Goal: Transaction & Acquisition: Download file/media

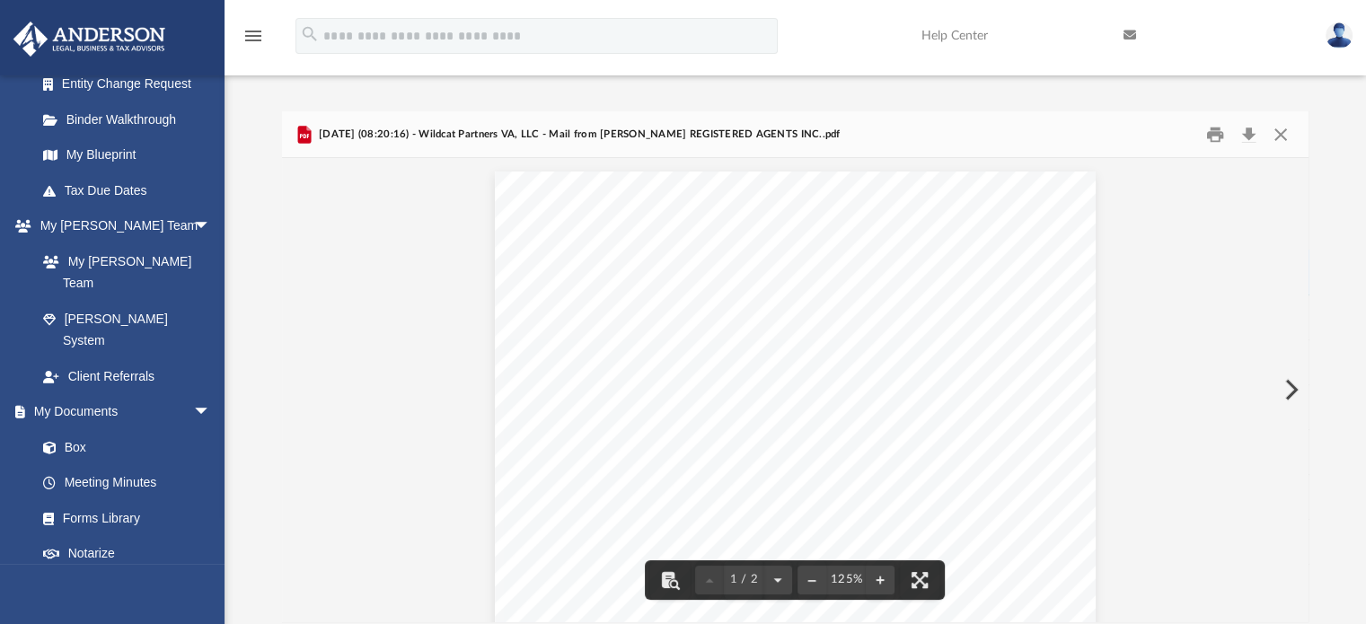
scroll to position [338, 1013]
click at [1276, 138] on button "Close" at bounding box center [1280, 134] width 32 height 28
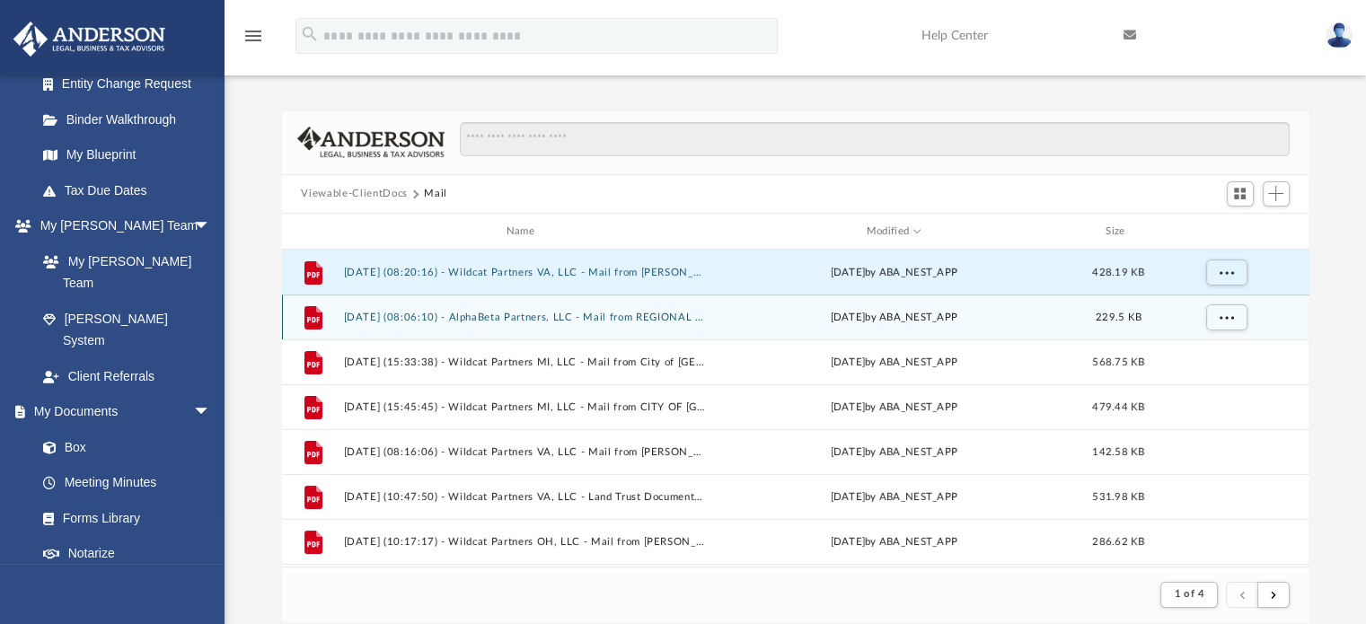
click at [606, 317] on button "[DATE] (08:06:10) - AlphaBeta Partners, LLC - Mail from REGIONAL INCOME TAX AGE…" at bounding box center [524, 318] width 362 height 12
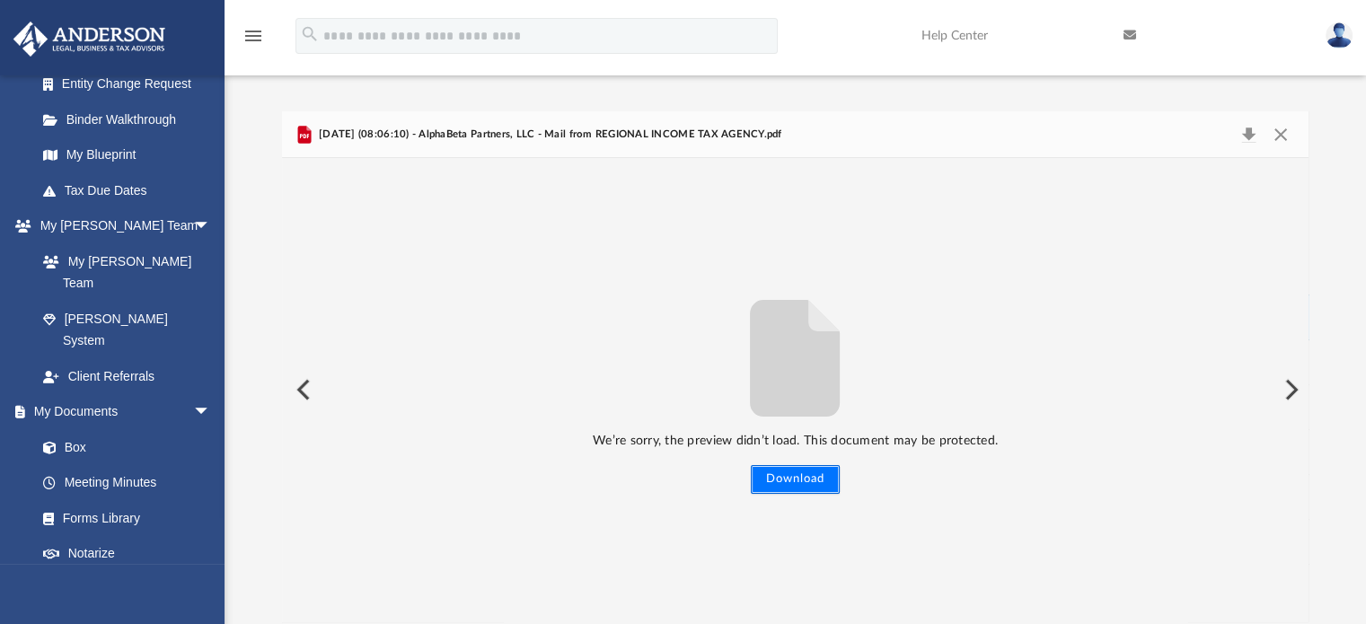
click at [808, 480] on button "Download" at bounding box center [795, 479] width 89 height 29
click at [575, 133] on span "[DATE] (08:06:10) - AlphaBeta Partners, LLC - Mail from REGIONAL INCOME TAX AGE…" at bounding box center [548, 135] width 467 height 16
click at [301, 388] on button "Preview" at bounding box center [302, 390] width 40 height 50
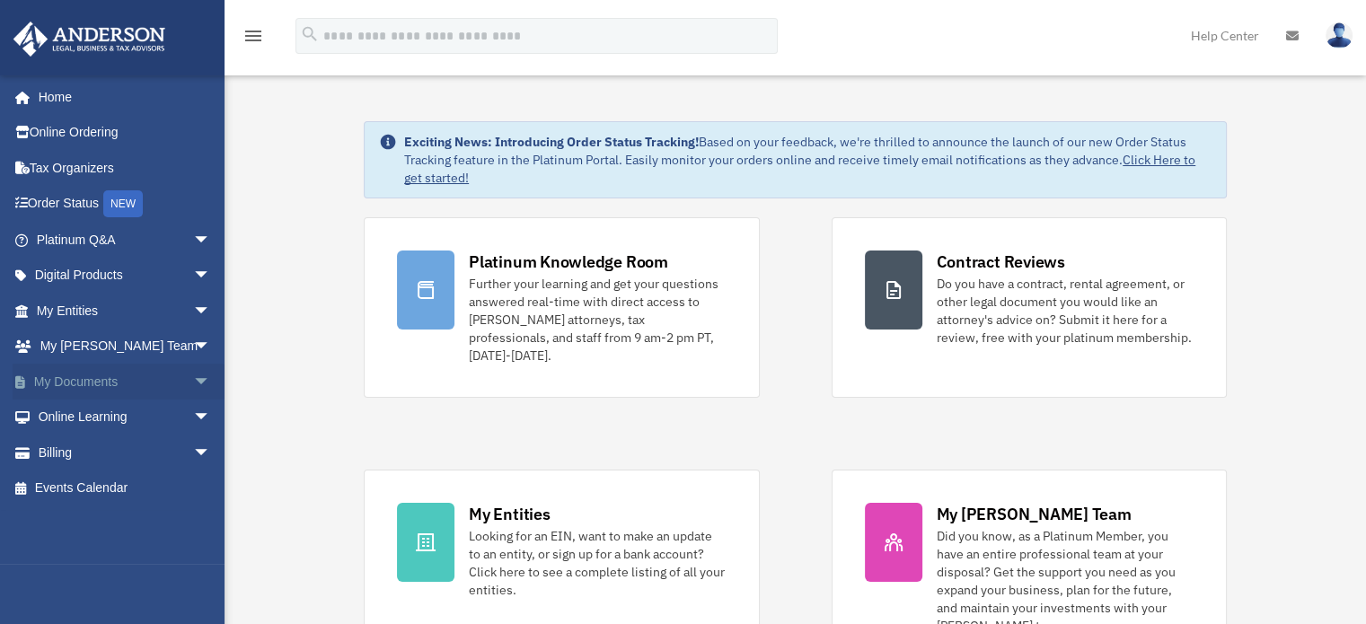
click at [193, 381] on span "arrow_drop_down" at bounding box center [211, 382] width 36 height 37
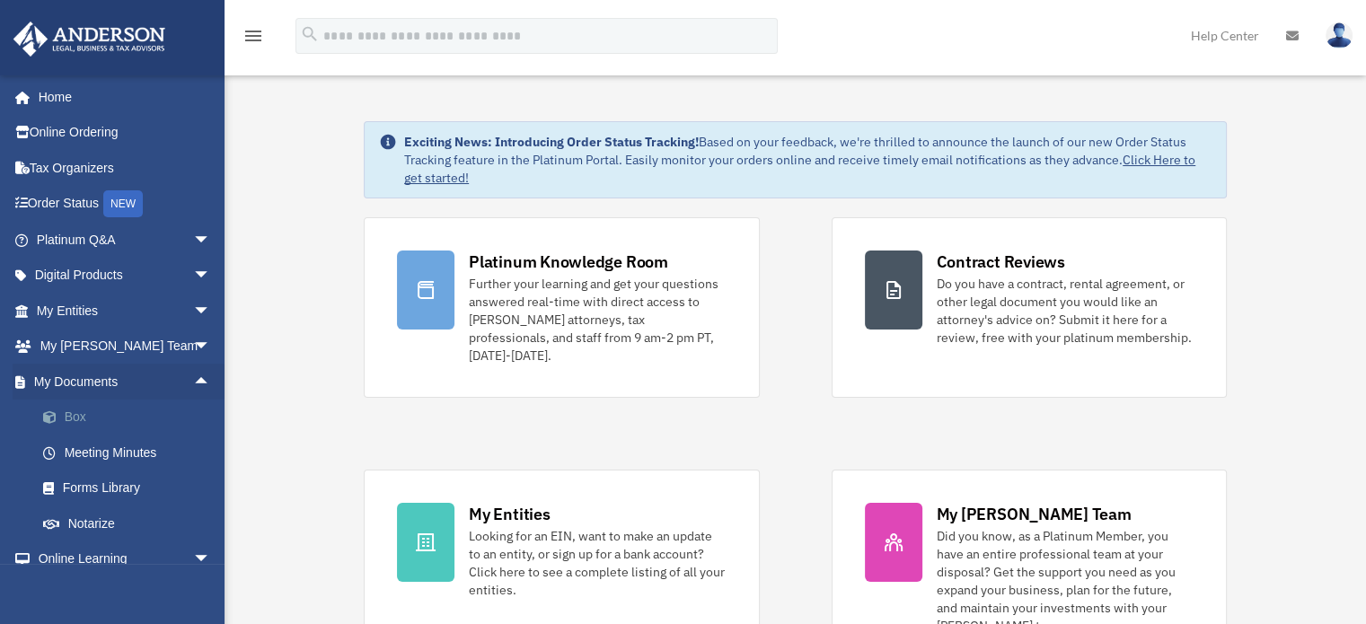
click at [63, 422] on span at bounding box center [59, 417] width 12 height 13
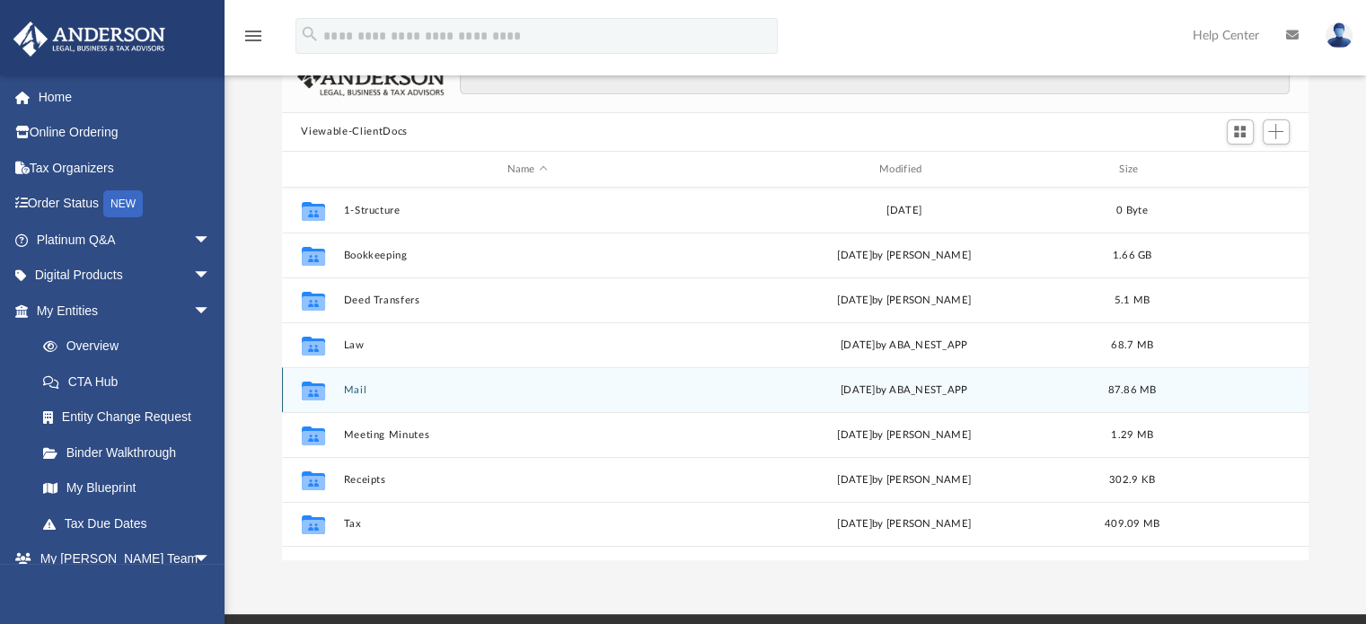
scroll to position [126, 0]
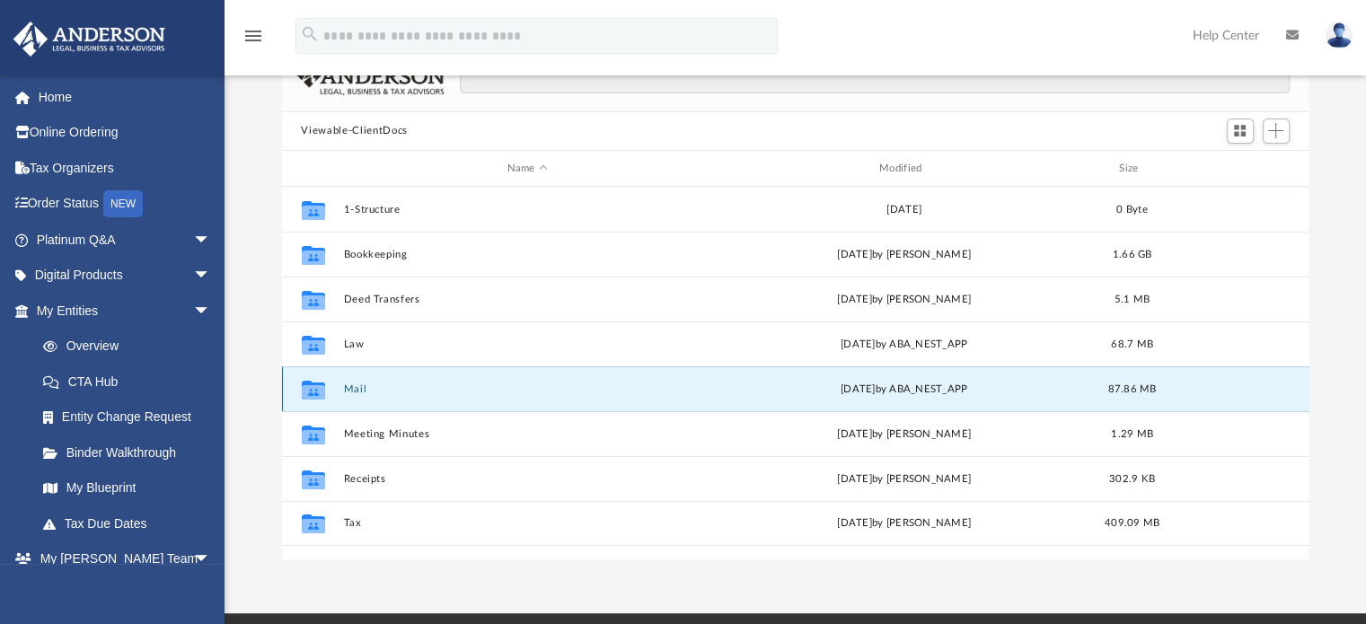
click at [347, 387] on button "Mail" at bounding box center [527, 389] width 368 height 12
click at [373, 387] on button "Mail" at bounding box center [527, 389] width 368 height 12
click at [330, 397] on div "Collaborated Folder" at bounding box center [312, 389] width 45 height 29
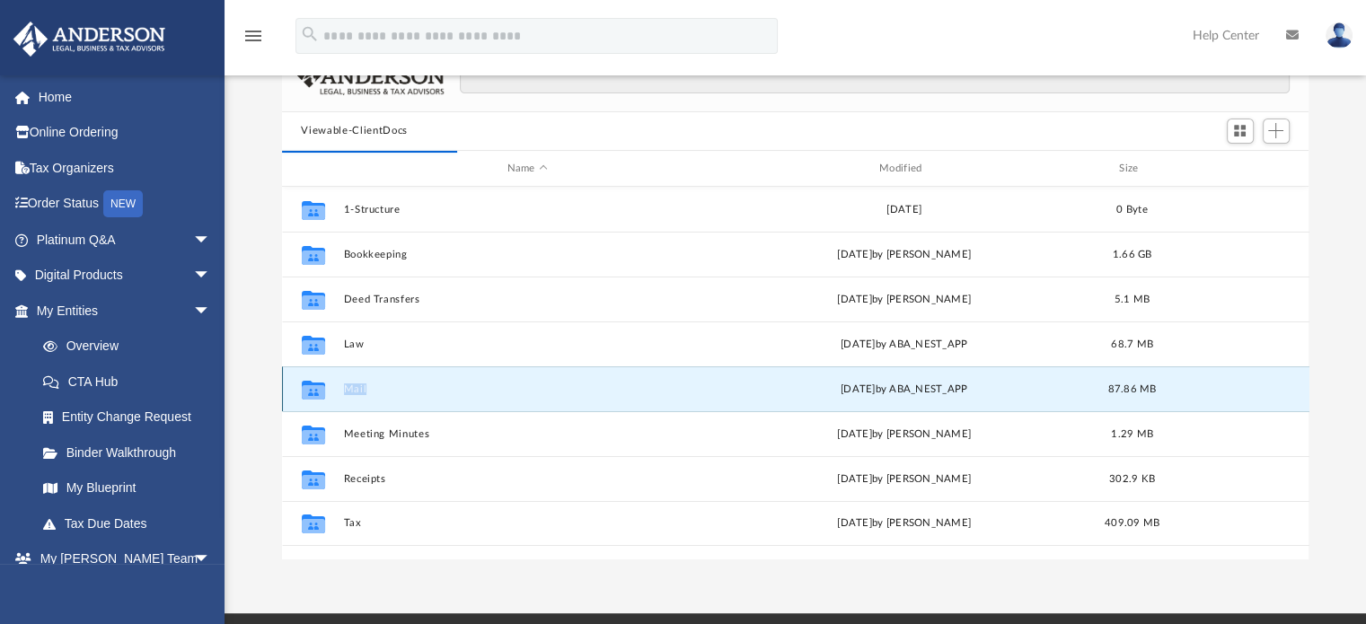
click at [354, 390] on button "Mail" at bounding box center [527, 389] width 368 height 12
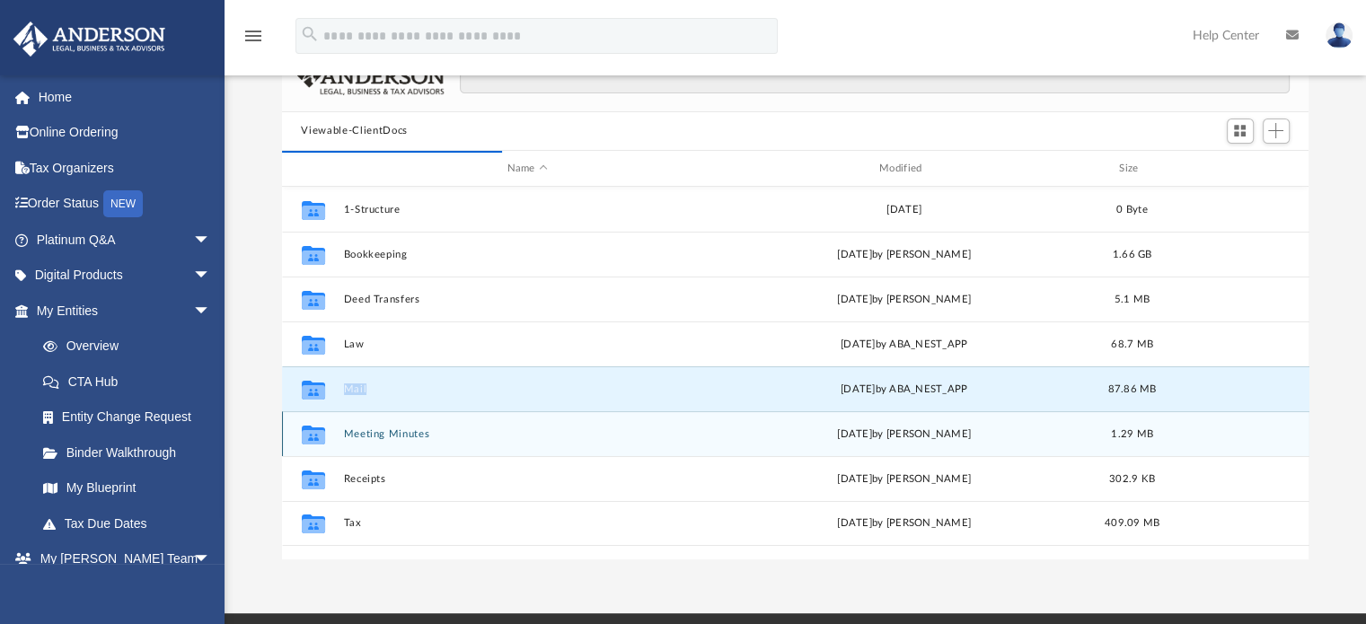
click at [359, 439] on button "Meeting Minutes" at bounding box center [527, 434] width 368 height 12
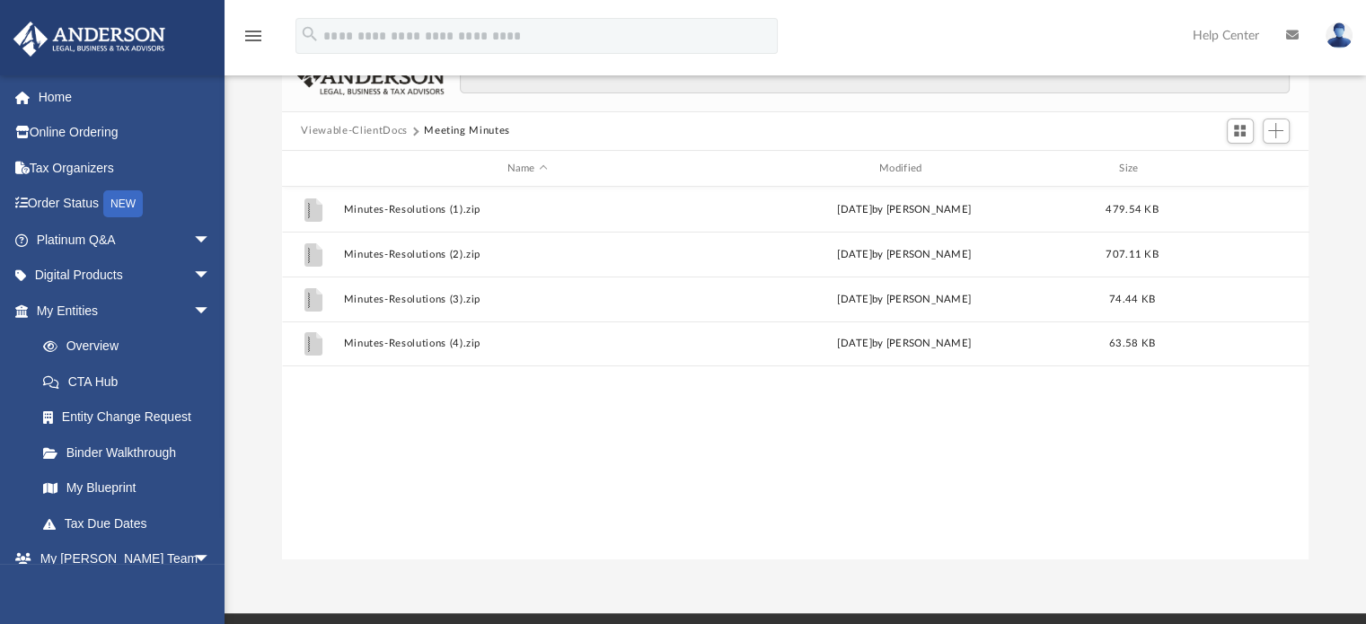
click at [382, 135] on button "Viewable-ClientDocs" at bounding box center [354, 131] width 106 height 16
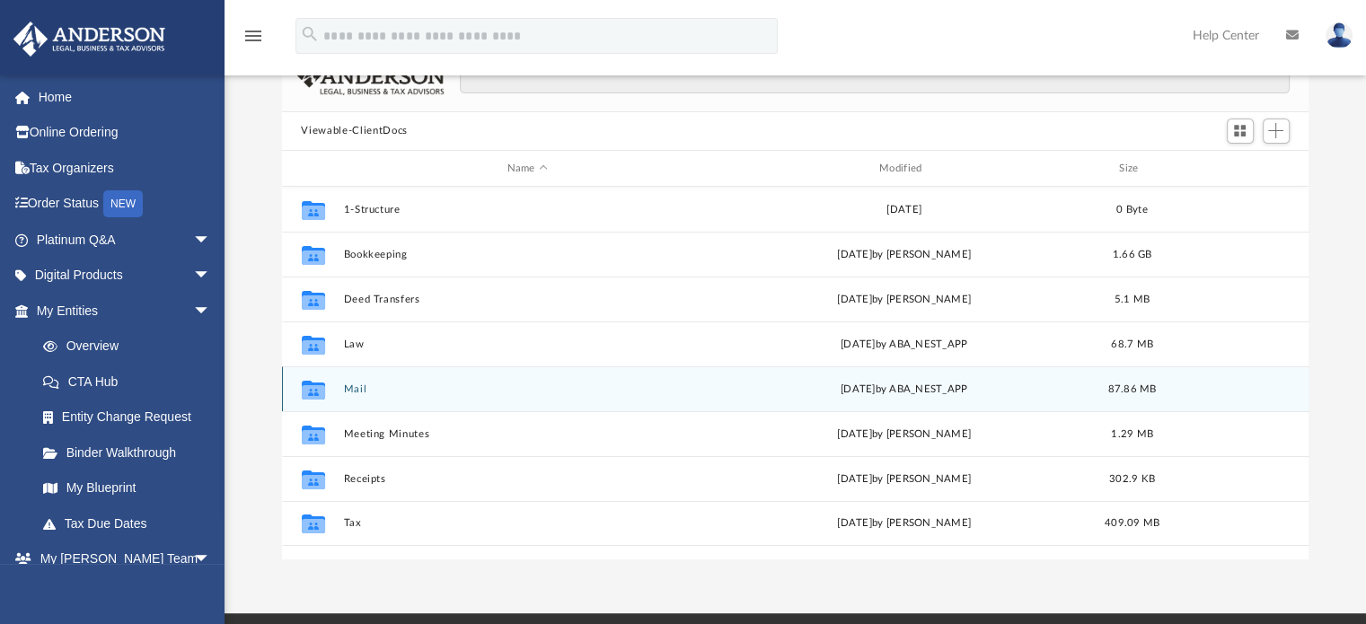
click at [343, 391] on button "Mail" at bounding box center [527, 389] width 368 height 12
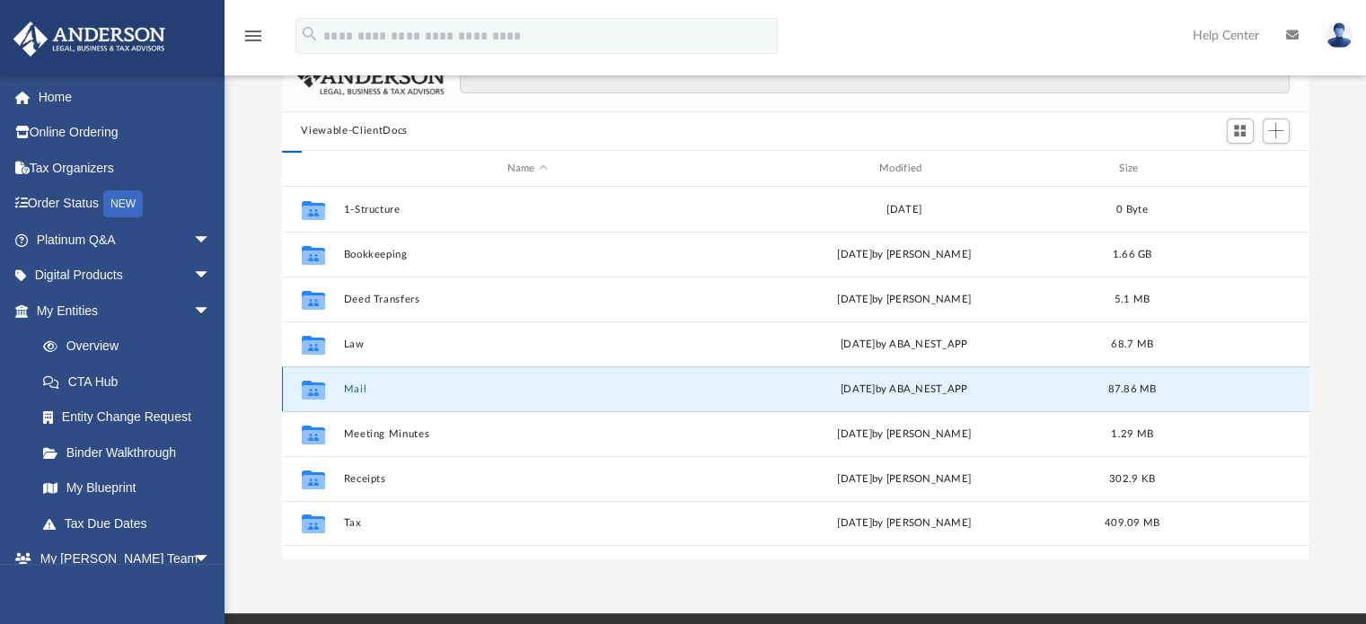
click at [343, 391] on button "Mail" at bounding box center [527, 389] width 368 height 12
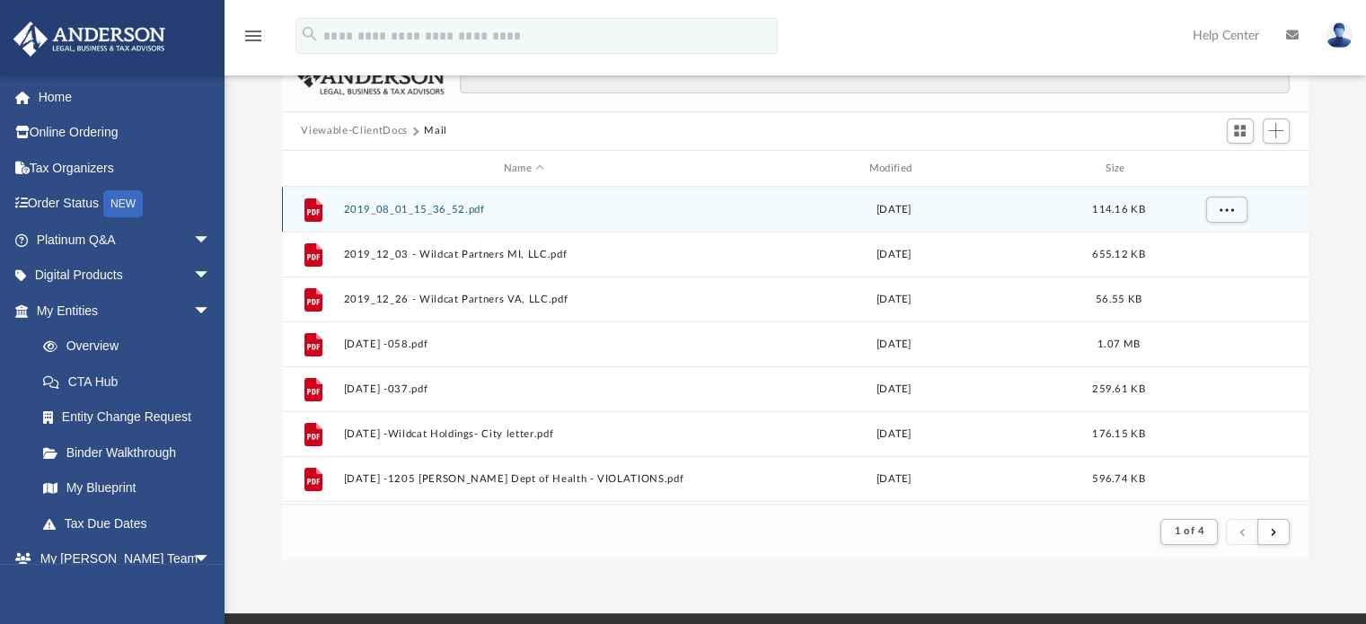
scroll to position [338, 1013]
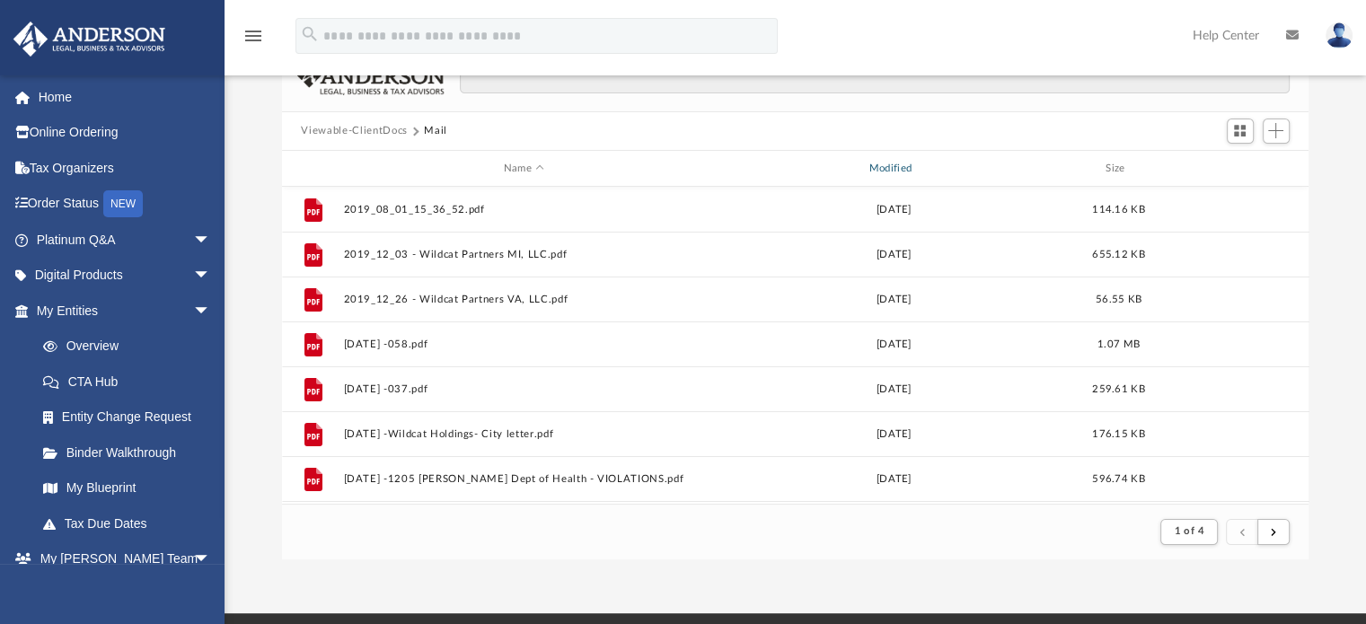
click at [892, 164] on div "Modified" at bounding box center [893, 169] width 362 height 16
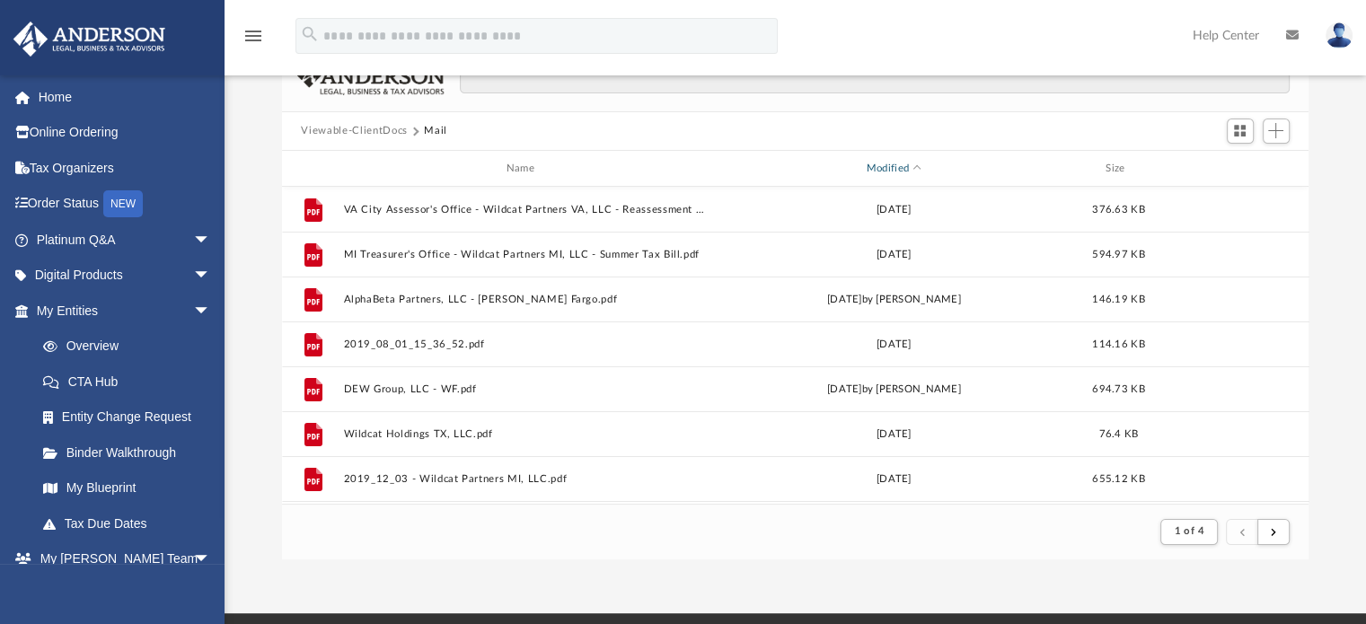
click at [911, 166] on div "Modified" at bounding box center [893, 169] width 362 height 16
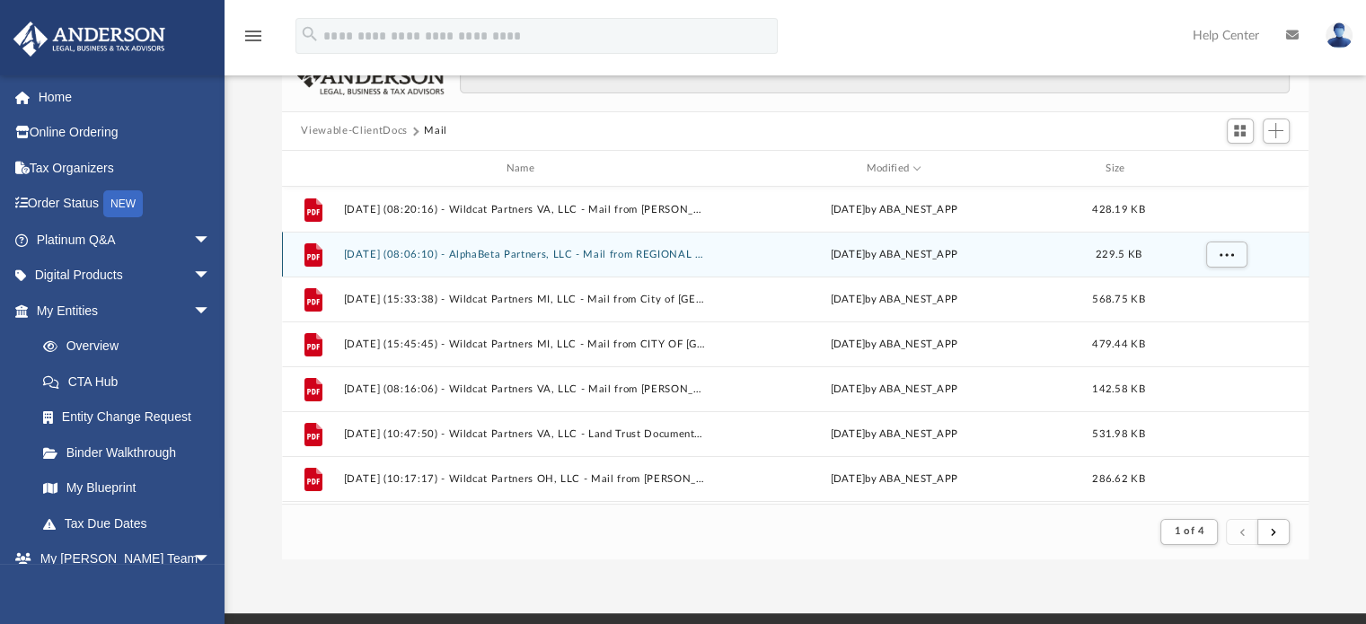
click at [413, 254] on button "[DATE] (08:06:10) - AlphaBeta Partners, LLC - Mail from REGIONAL INCOME TAX AGE…" at bounding box center [524, 255] width 362 height 12
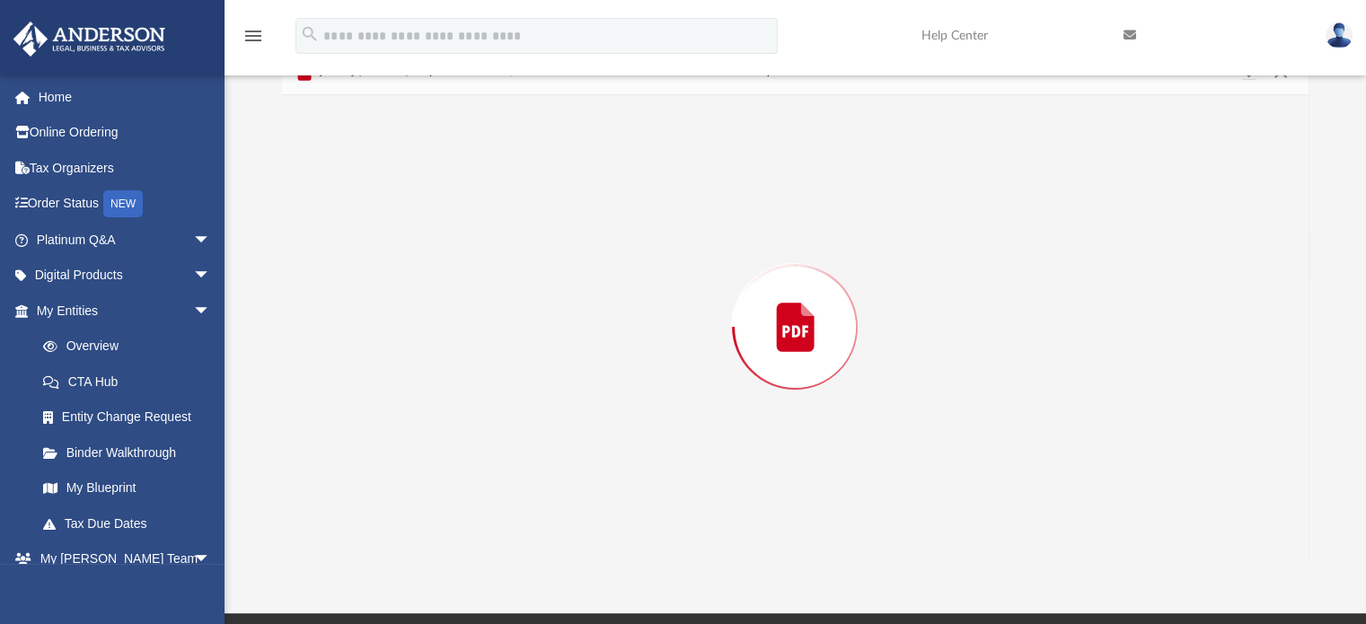
click at [413, 254] on div "Preview" at bounding box center [795, 326] width 1027 height 463
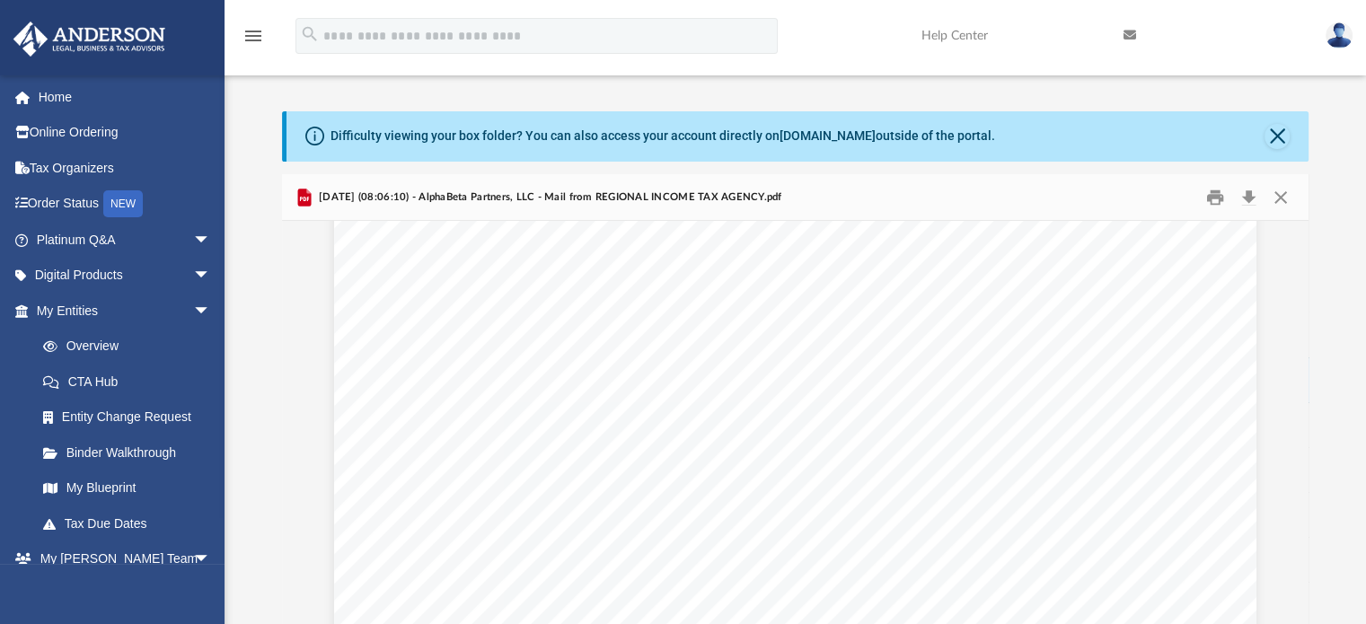
scroll to position [747, 0]
click at [1244, 206] on button "Download" at bounding box center [1249, 197] width 32 height 28
click at [1277, 203] on button "Close" at bounding box center [1280, 197] width 32 height 28
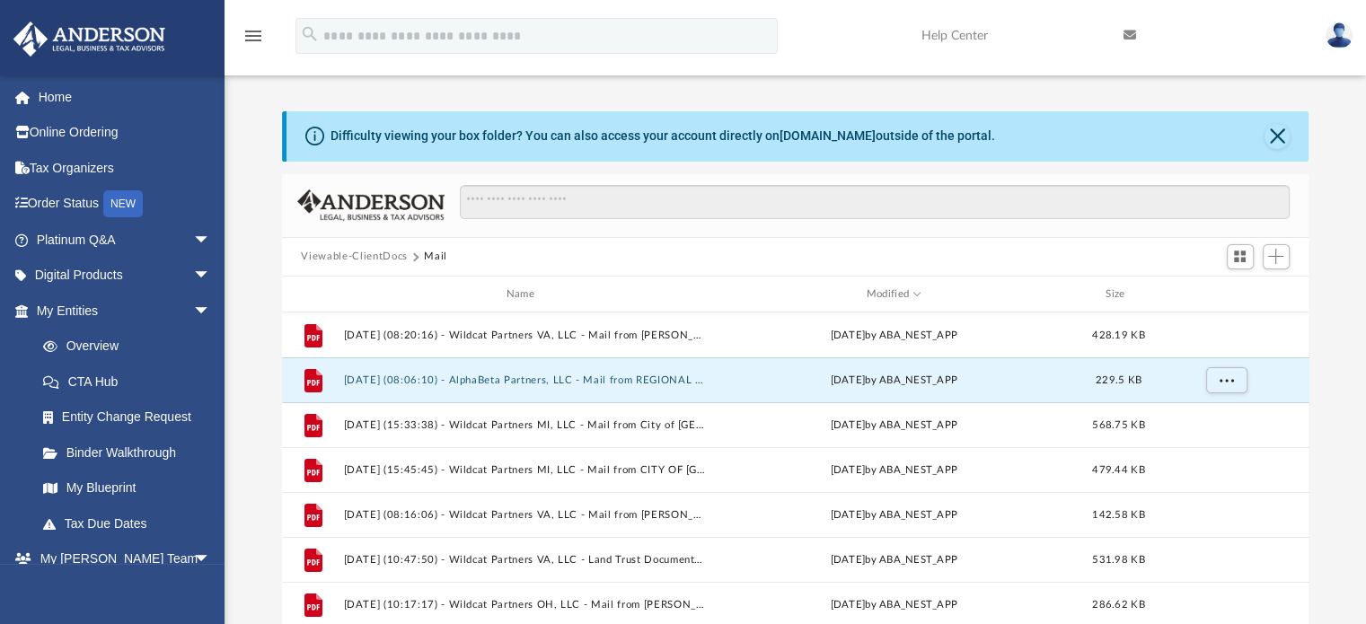
click at [1289, 136] on div "Difficulty viewing your box folder? You can also access your account directly o…" at bounding box center [797, 136] width 1023 height 50
click at [355, 250] on button "Viewable-ClientDocs" at bounding box center [354, 257] width 106 height 16
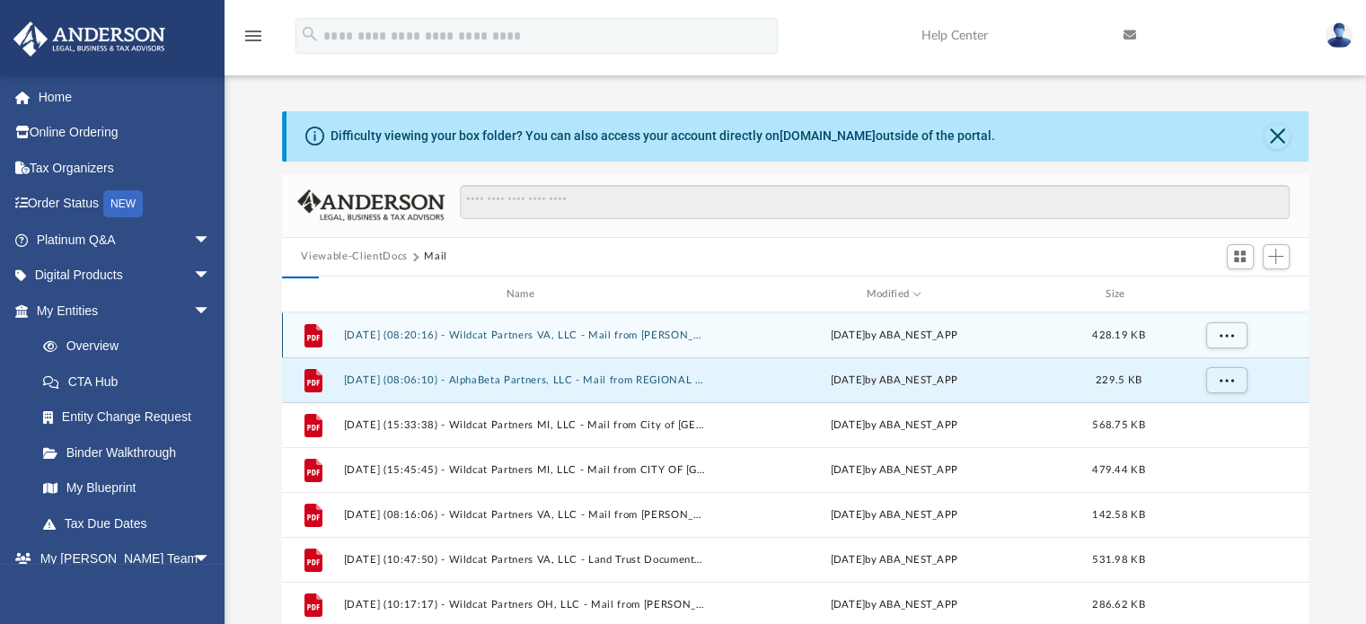
scroll to position [394, 1013]
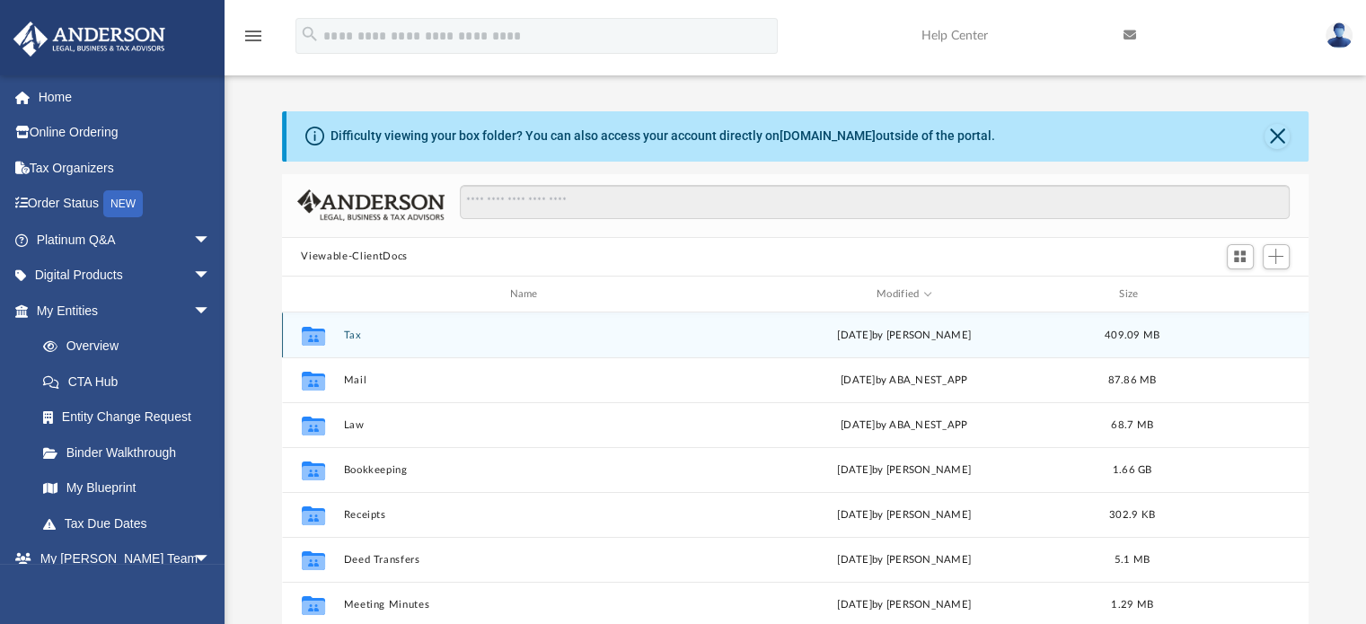
click at [339, 337] on div "Collaborated Folder Tax [DATE] by [PERSON_NAME] 409.09 MB" at bounding box center [795, 334] width 1027 height 45
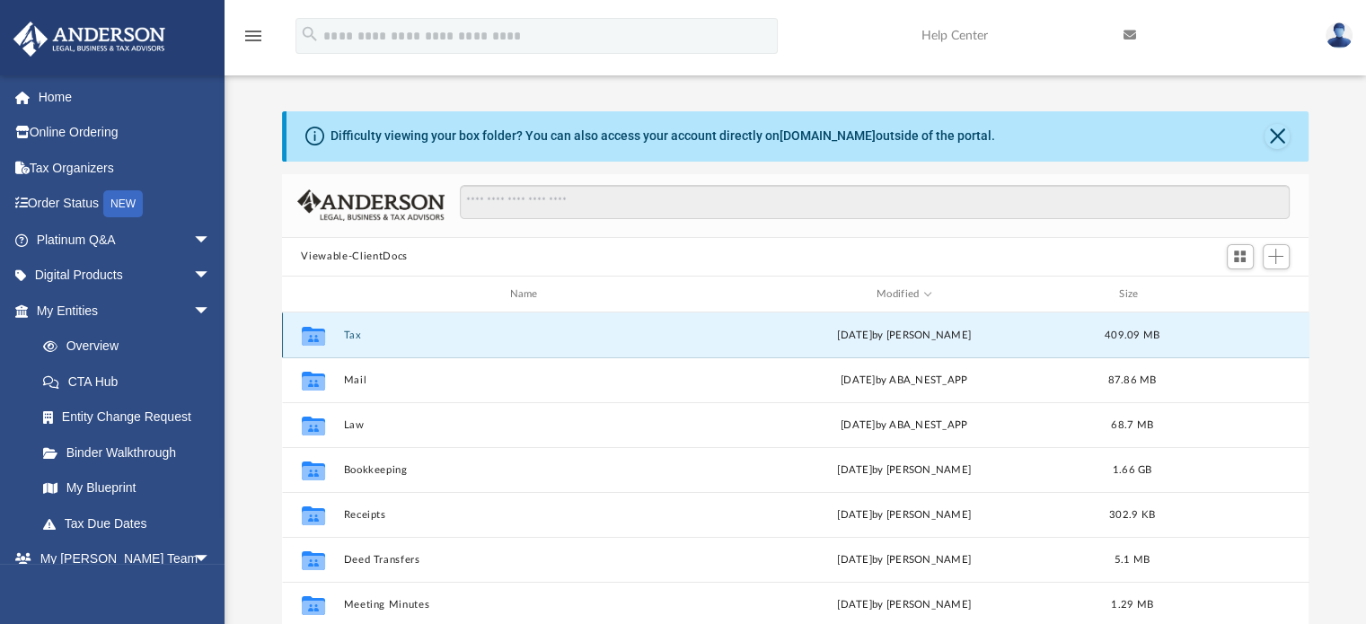
click at [353, 337] on button "Tax" at bounding box center [527, 335] width 368 height 12
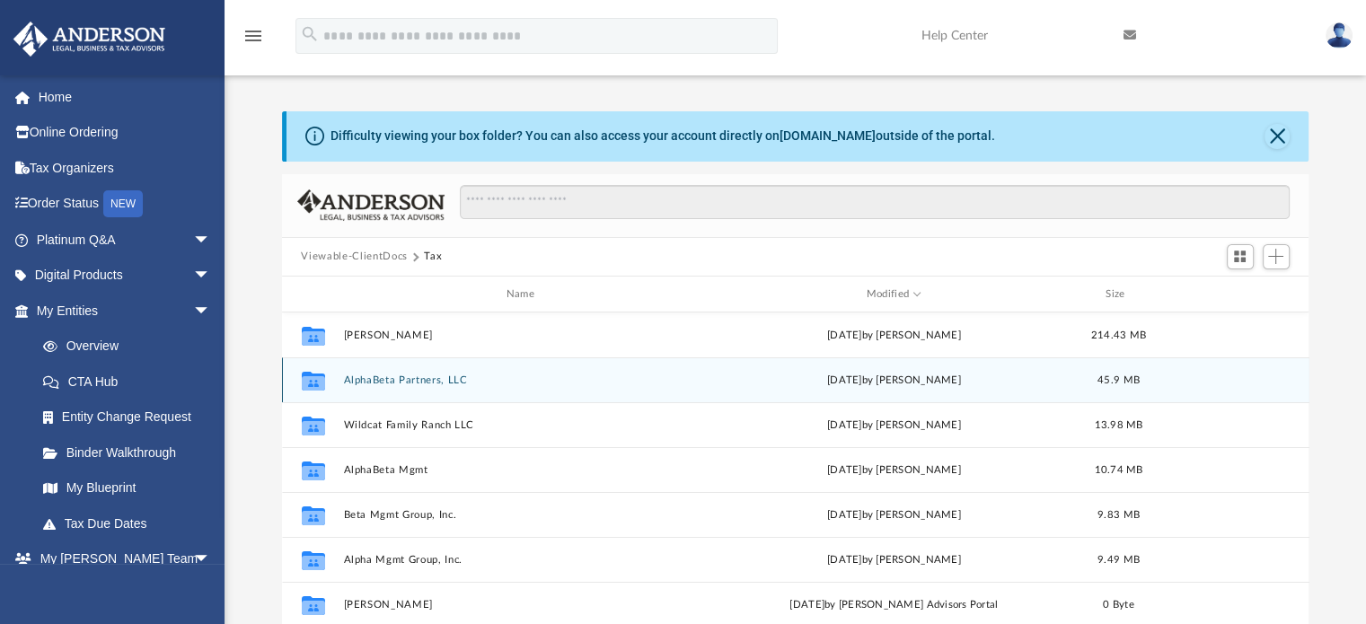
click at [395, 387] on div "Collaborated Folder AlphaBeta Partners, LLC [DATE] by [PERSON_NAME] 45.9 MB" at bounding box center [795, 379] width 1027 height 45
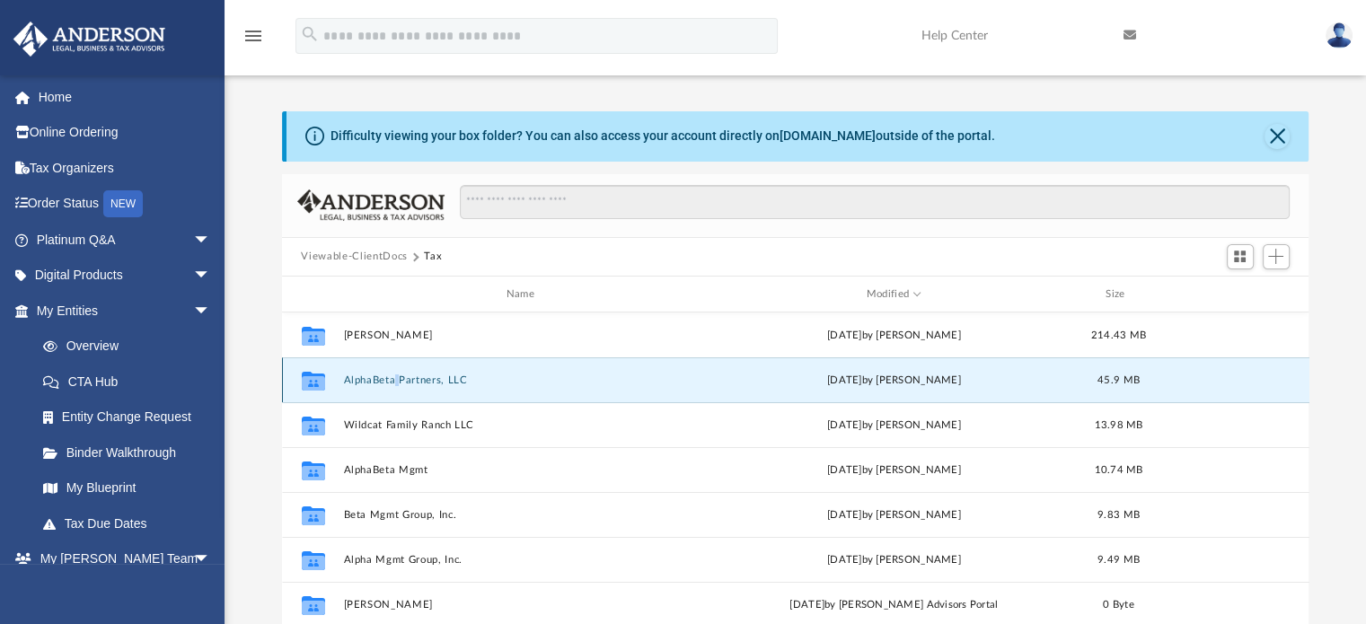
click at [395, 387] on div "Collaborated Folder AlphaBeta Partners, LLC [DATE] by [PERSON_NAME] 45.9 MB" at bounding box center [795, 379] width 1027 height 45
click at [425, 380] on button "AlphaBeta Partners, LLC" at bounding box center [524, 380] width 362 height 12
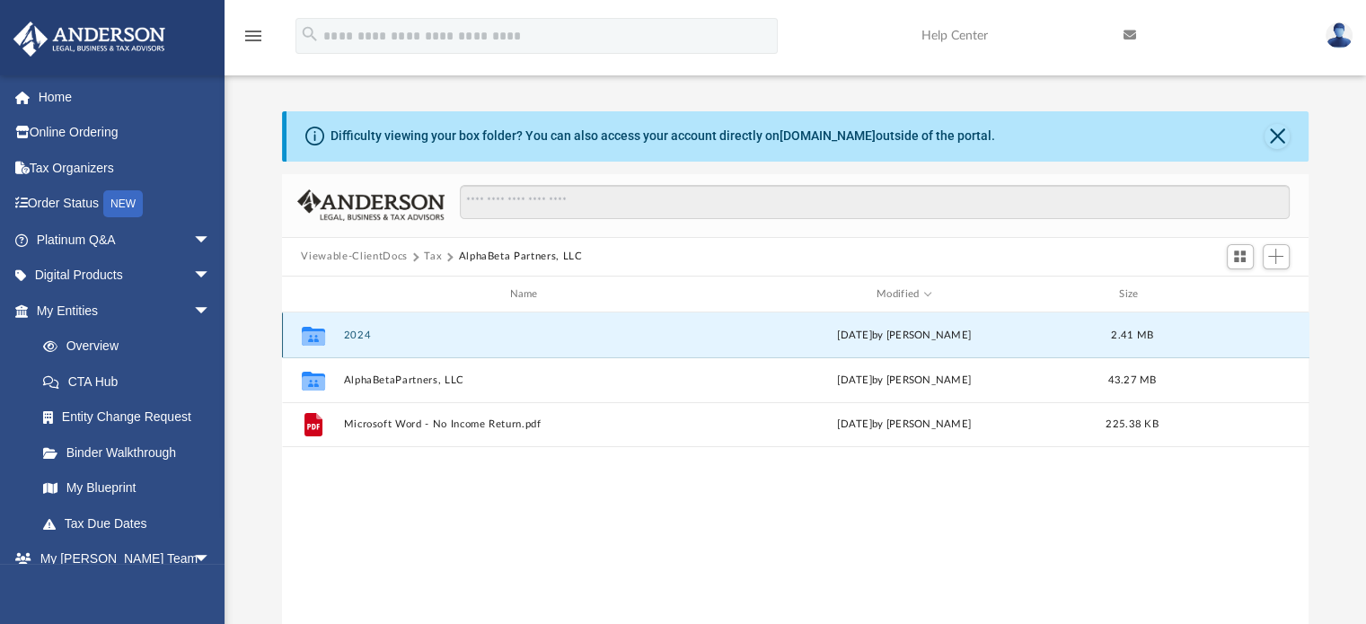
click at [356, 337] on button "2024" at bounding box center [527, 335] width 368 height 12
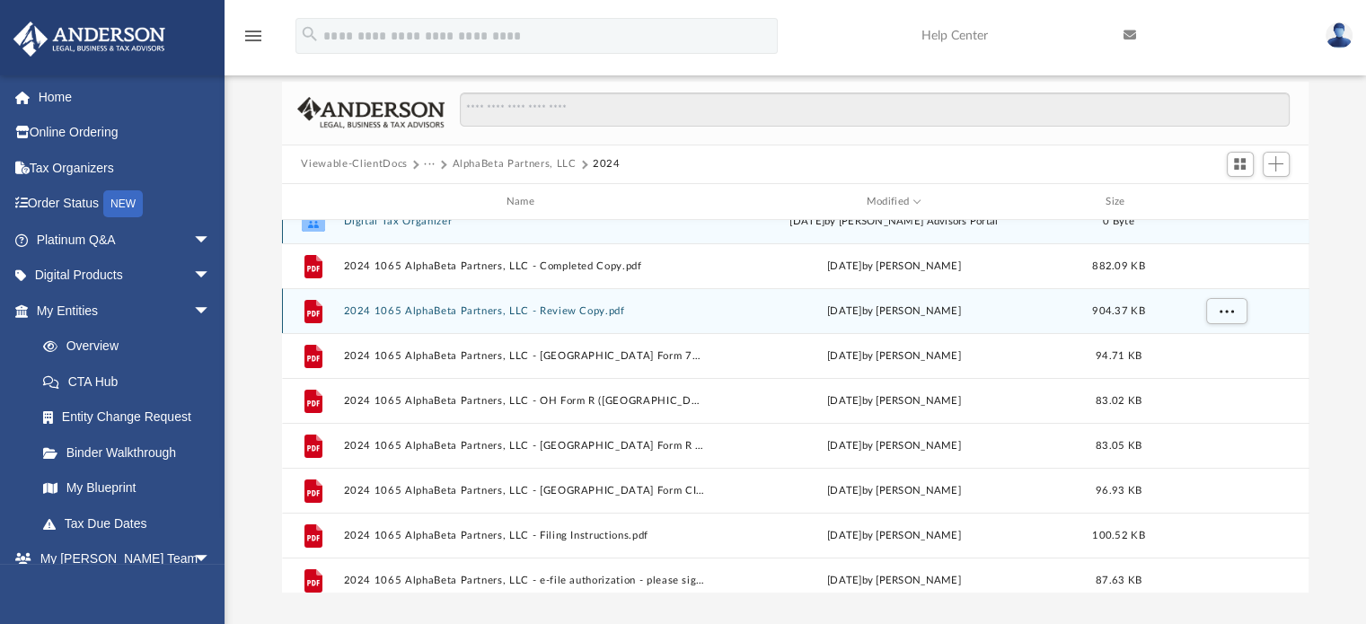
scroll to position [0, 0]
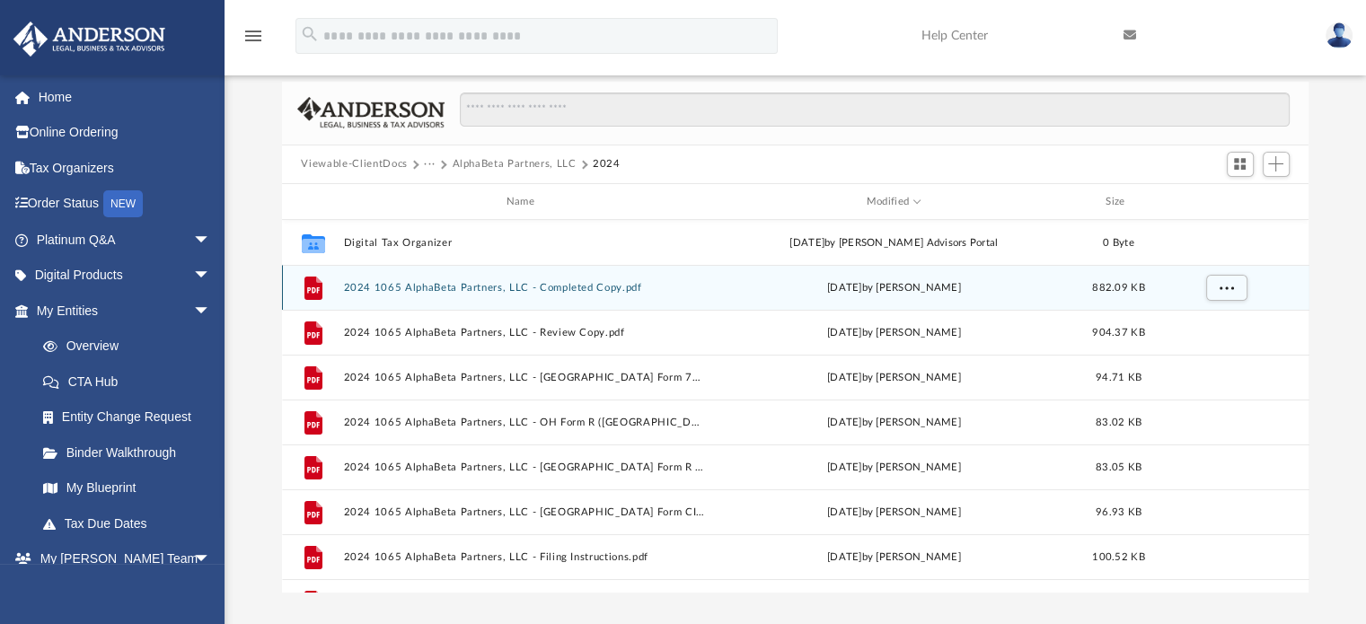
click at [530, 290] on button "2024 1065 AlphaBeta Partners, LLC - Completed Copy.pdf" at bounding box center [524, 288] width 362 height 12
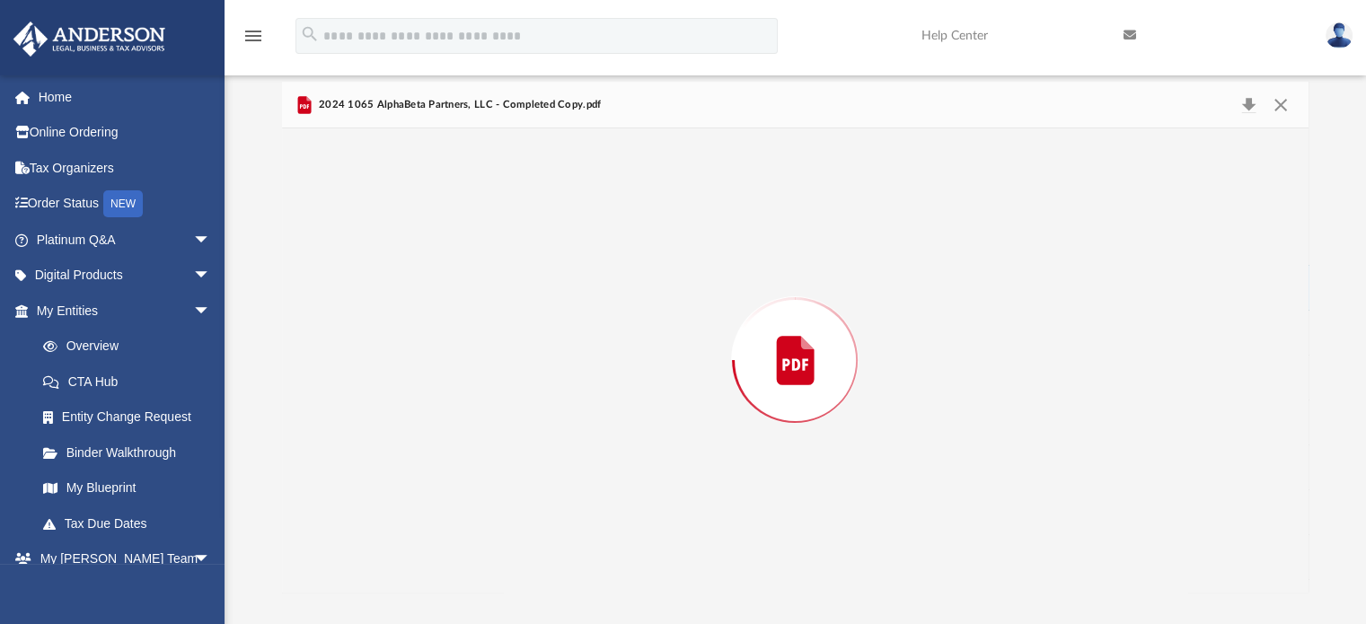
click at [530, 290] on div "Preview" at bounding box center [795, 359] width 1027 height 463
